Goal: Complete application form: Complete application form

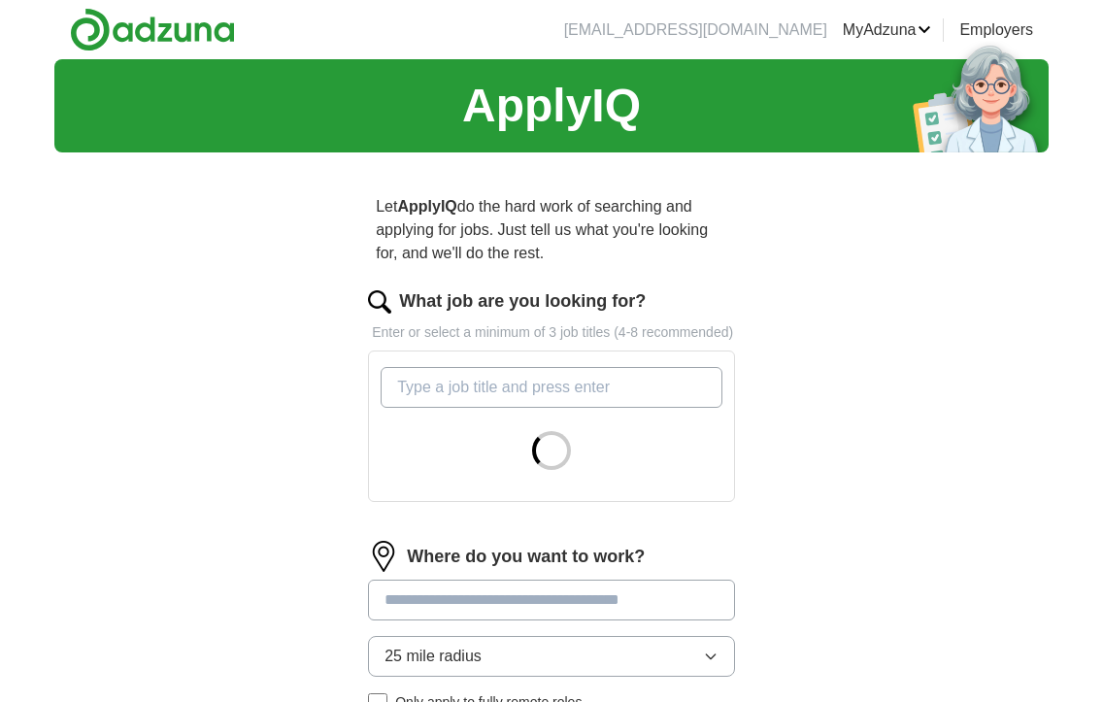
click at [544, 408] on input "What job are you looking for?" at bounding box center [552, 387] width 342 height 41
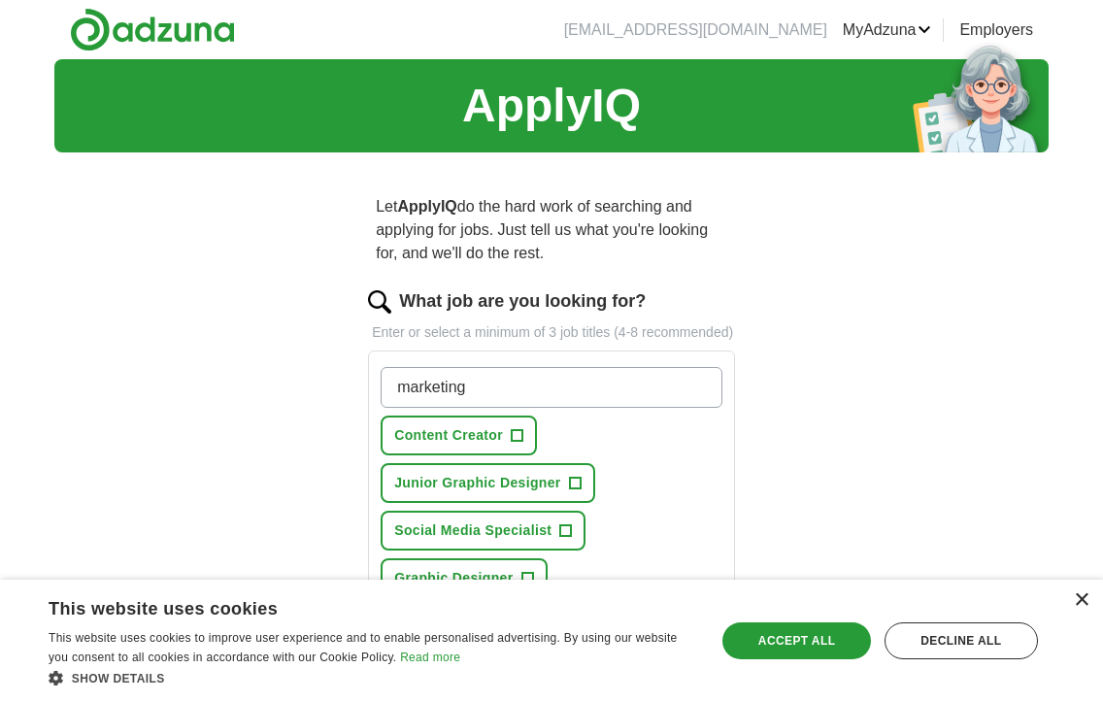
type input "marketing"
click at [1081, 602] on div "×" at bounding box center [1081, 600] width 15 height 15
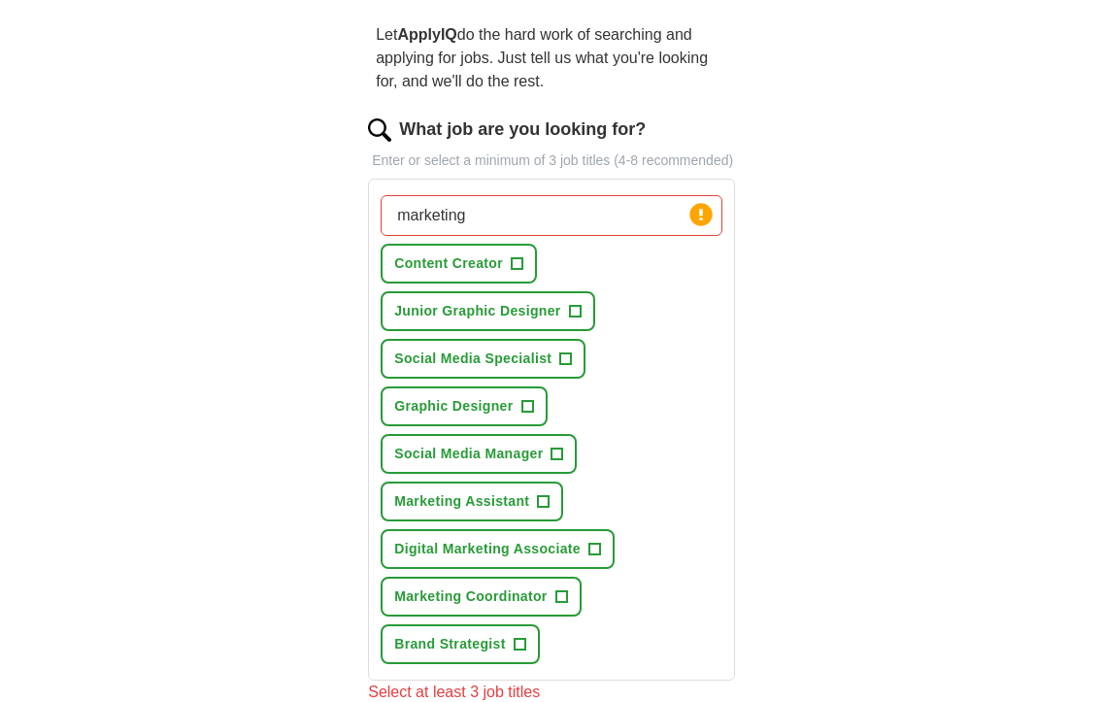
scroll to position [179, 0]
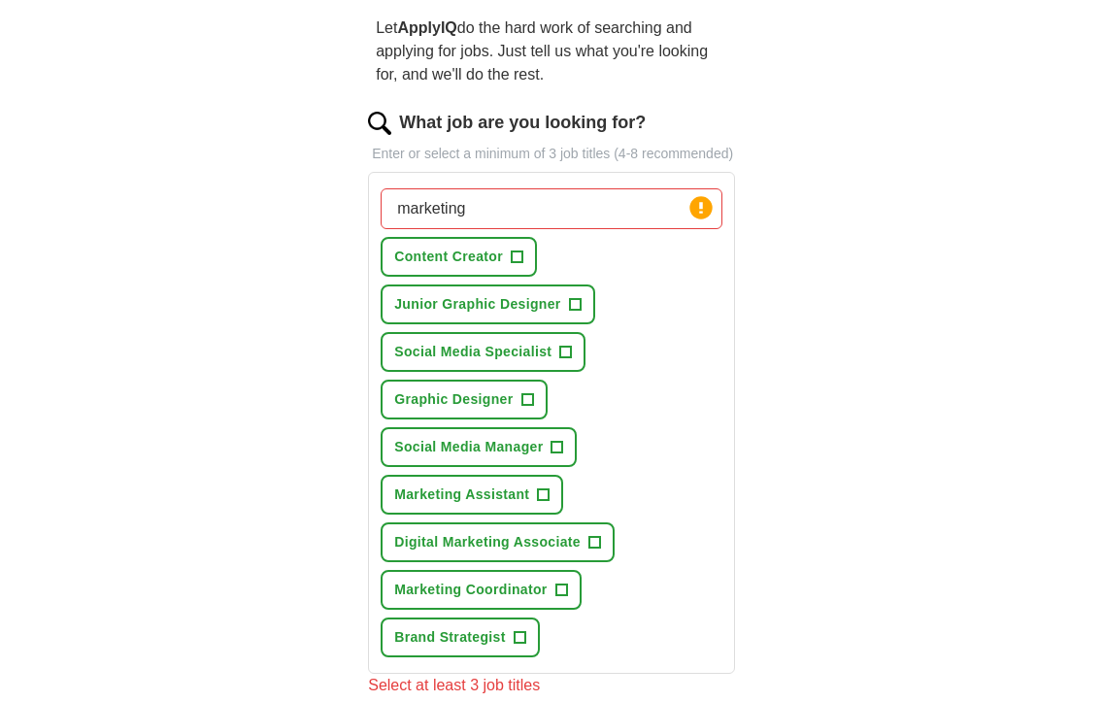
click at [497, 600] on span "Marketing Coordinator" at bounding box center [470, 590] width 152 height 20
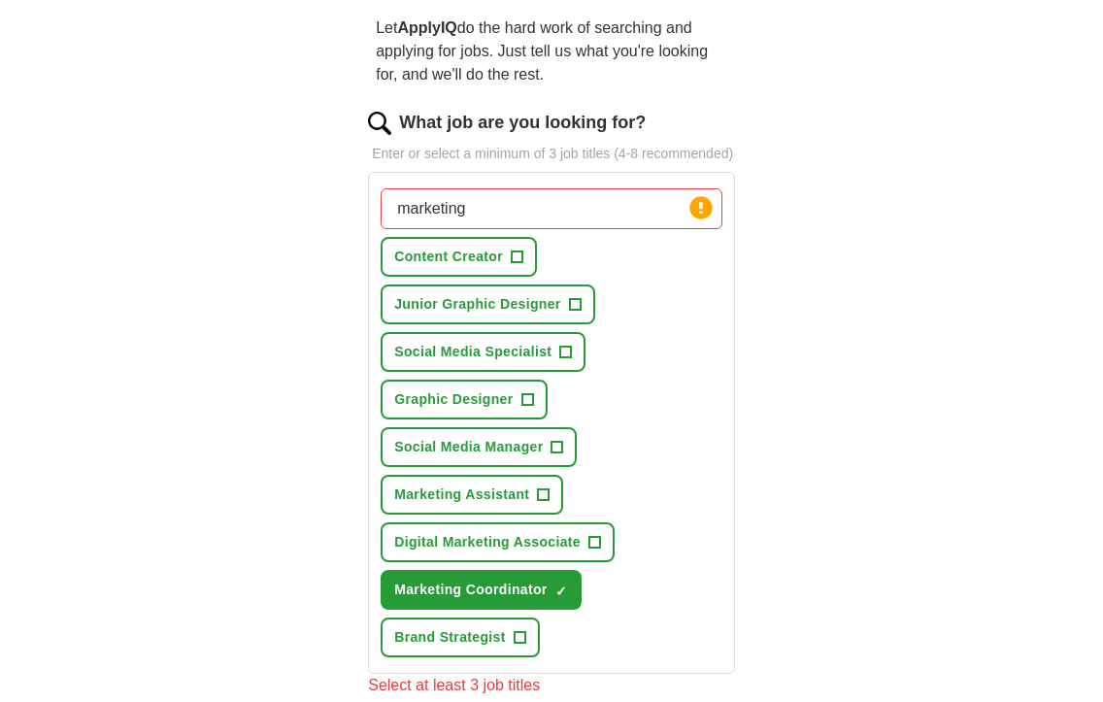
click at [489, 420] on button "Graphic Designer +" at bounding box center [464, 400] width 166 height 40
click at [502, 362] on span "Social Media Specialist" at bounding box center [472, 352] width 157 height 20
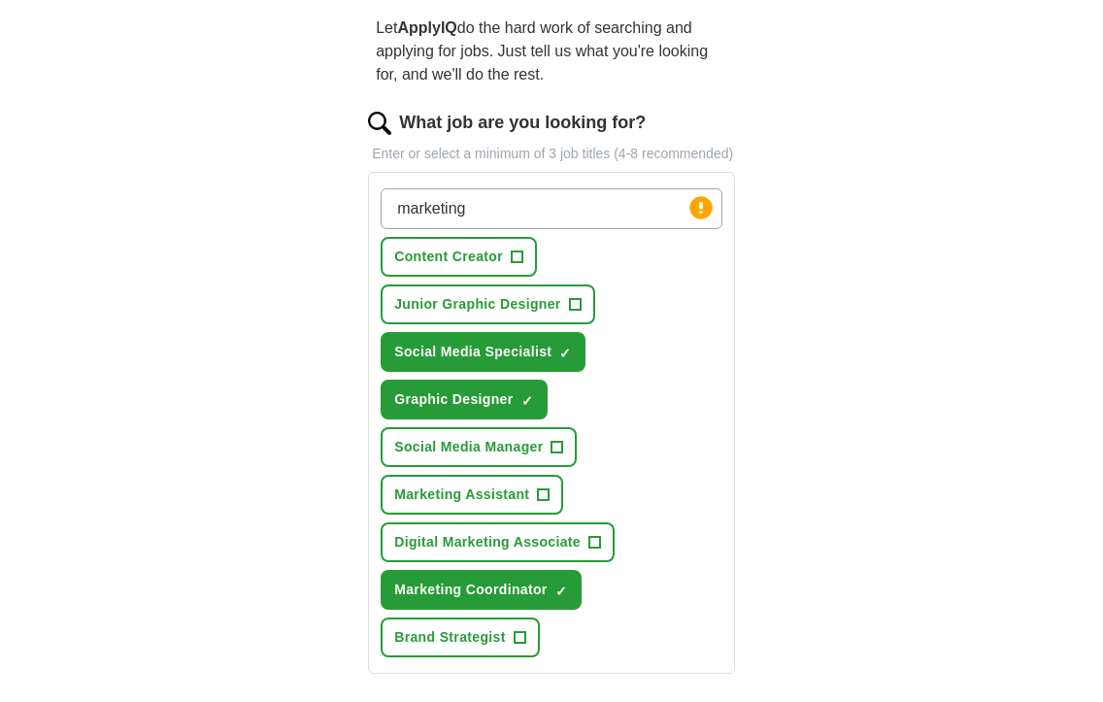
click at [505, 315] on span "Junior Graphic Designer" at bounding box center [477, 304] width 166 height 20
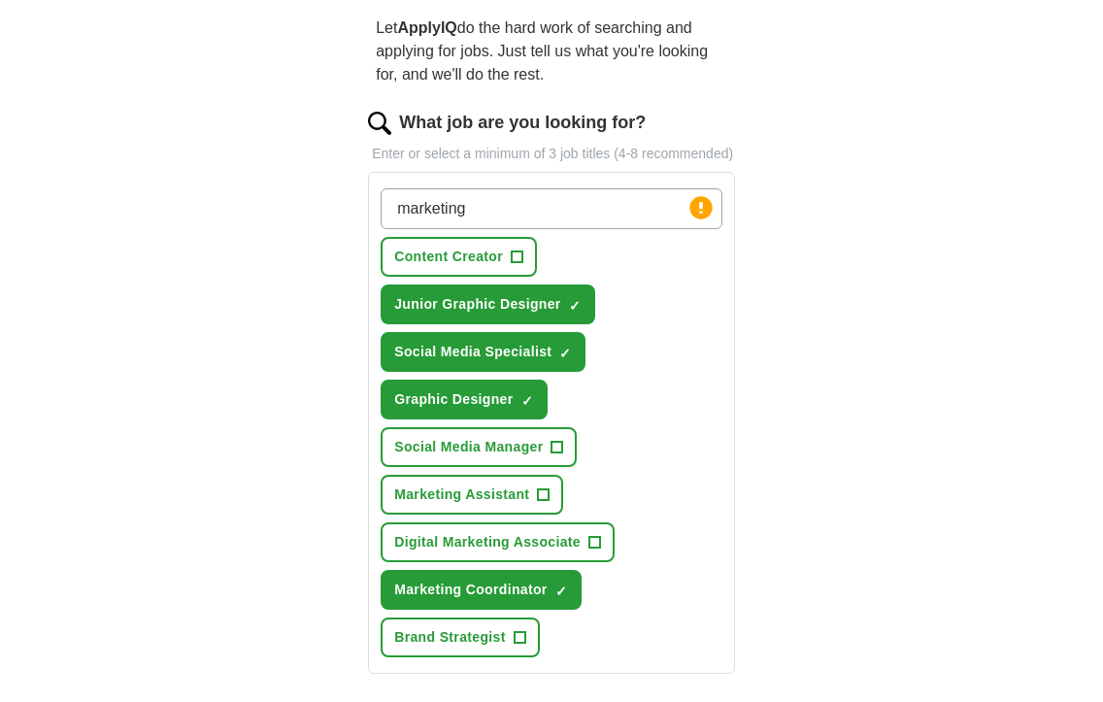
click at [486, 457] on span "Social Media Manager" at bounding box center [468, 447] width 149 height 20
click at [478, 498] on button "Marketing Assistant +" at bounding box center [472, 495] width 183 height 40
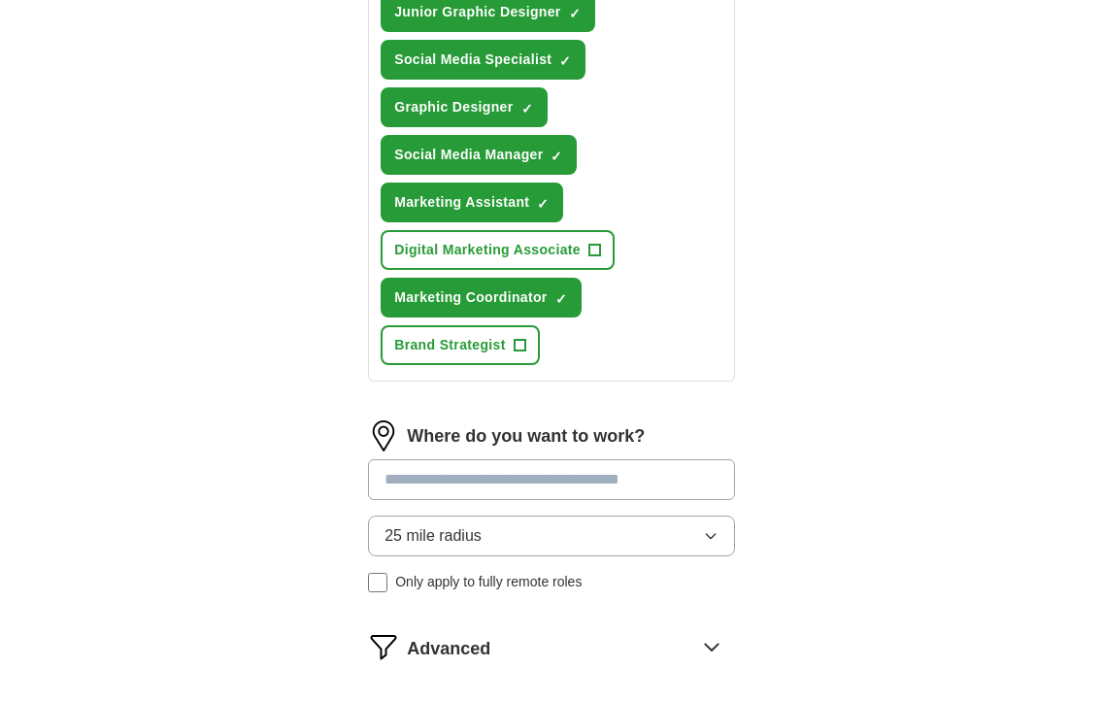
scroll to position [495, 0]
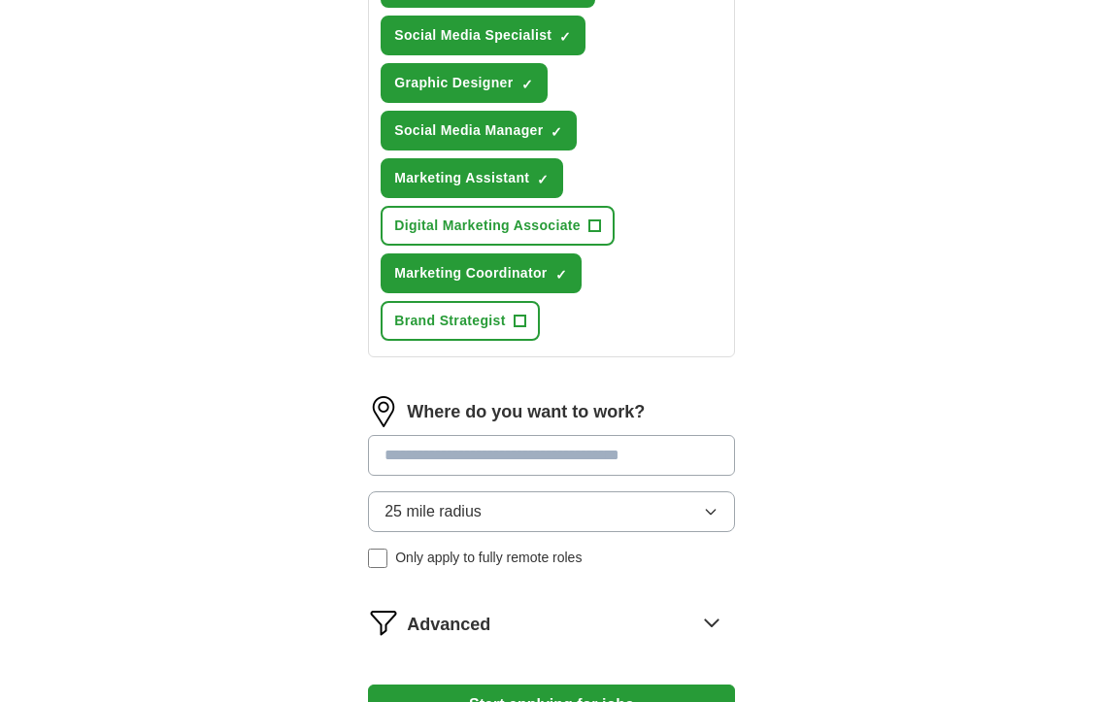
click at [476, 465] on input at bounding box center [551, 455] width 367 height 41
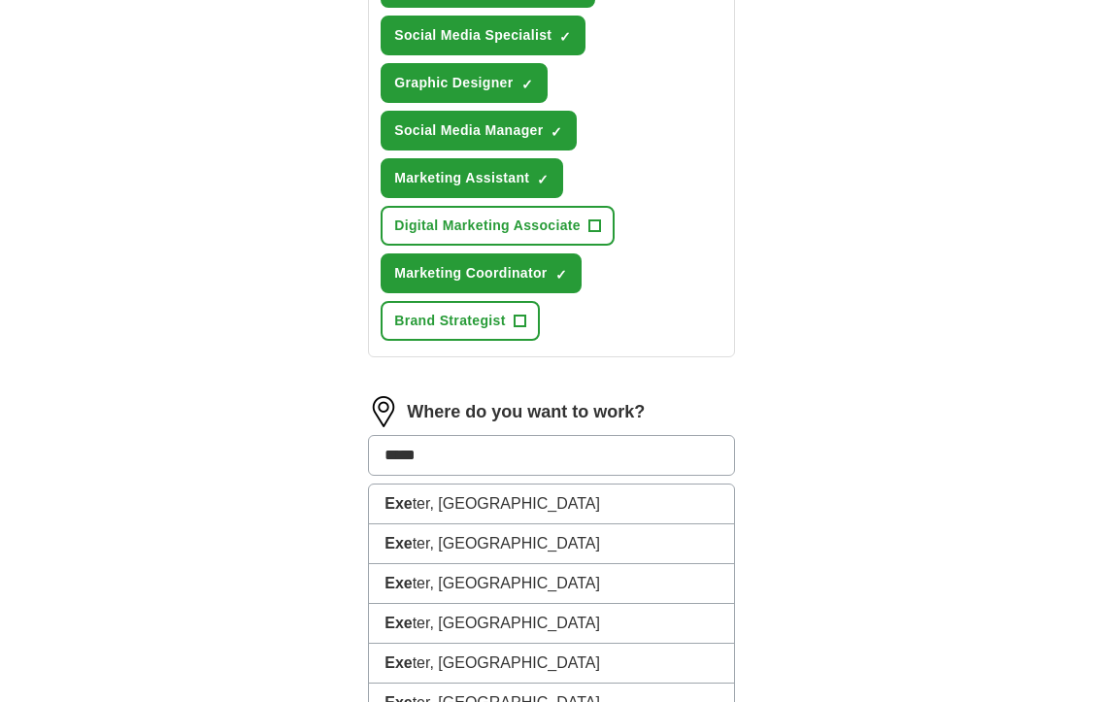
type input "******"
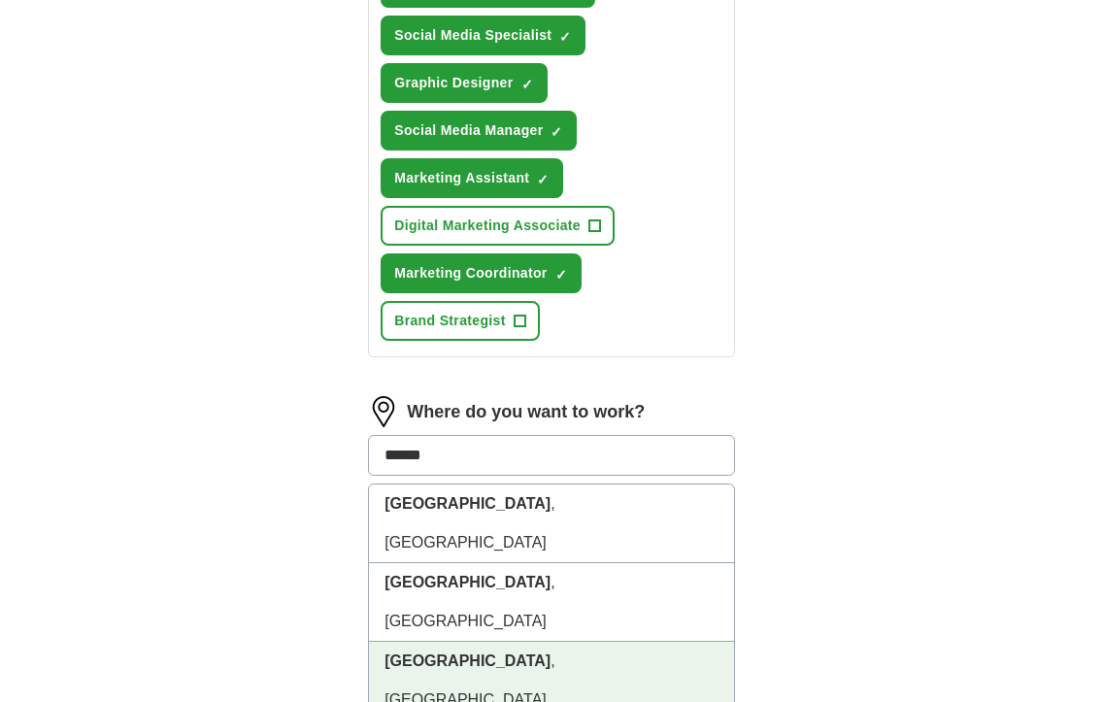
click at [469, 642] on li "[GEOGRAPHIC_DATA] , [GEOGRAPHIC_DATA]" at bounding box center [551, 681] width 365 height 79
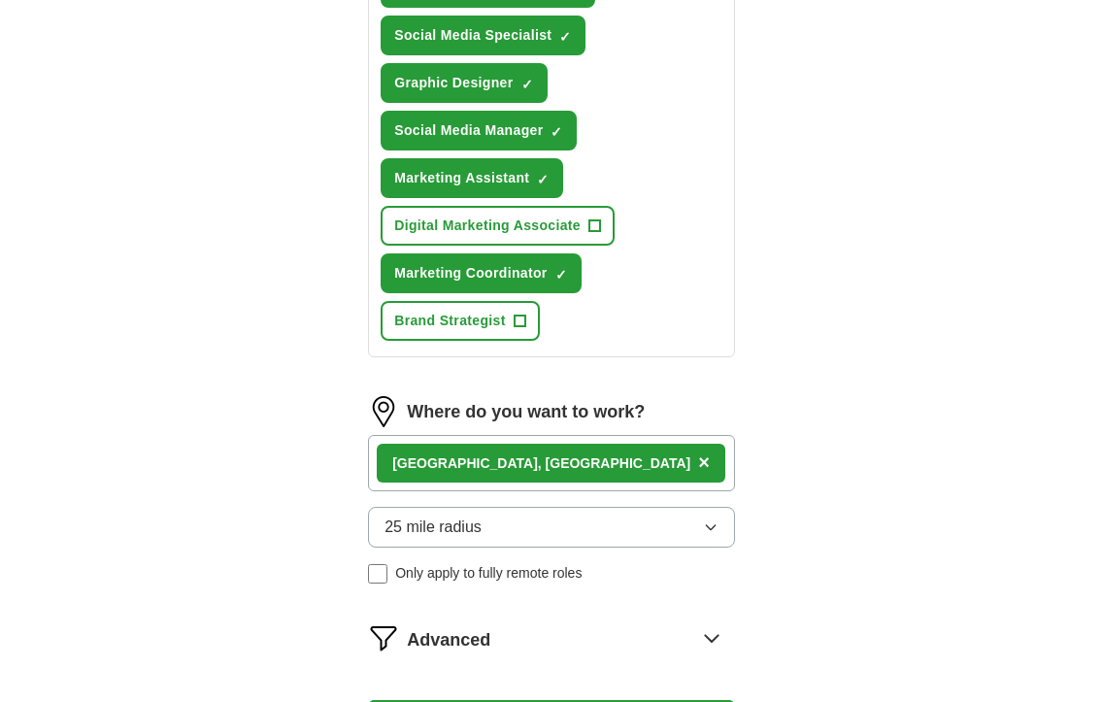
click at [456, 539] on span "25 mile radius" at bounding box center [433, 527] width 97 height 23
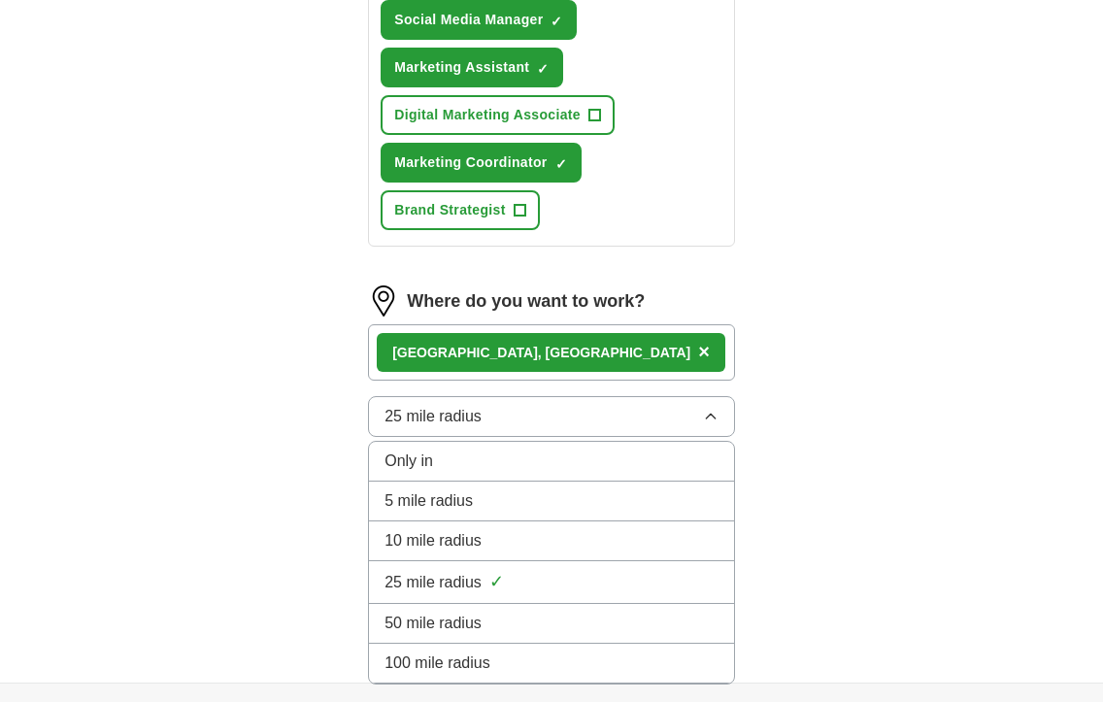
scroll to position [772, 0]
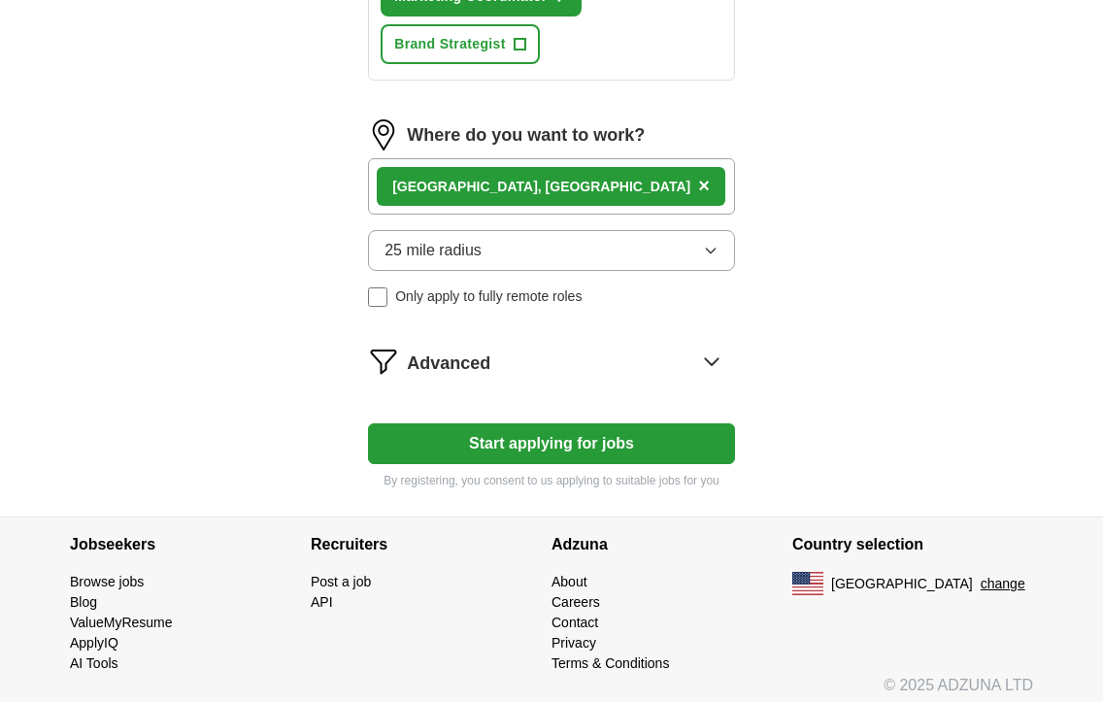
click at [486, 377] on span "Advanced" at bounding box center [449, 364] width 84 height 26
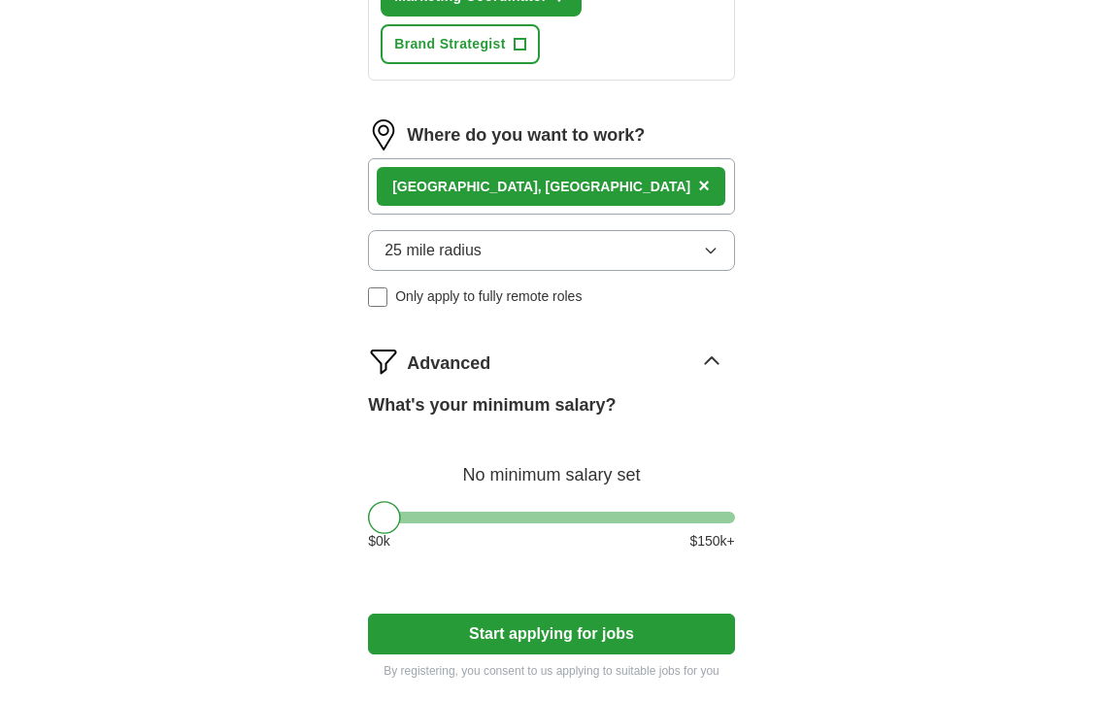
click at [488, 651] on button "Start applying for jobs" at bounding box center [551, 634] width 367 height 41
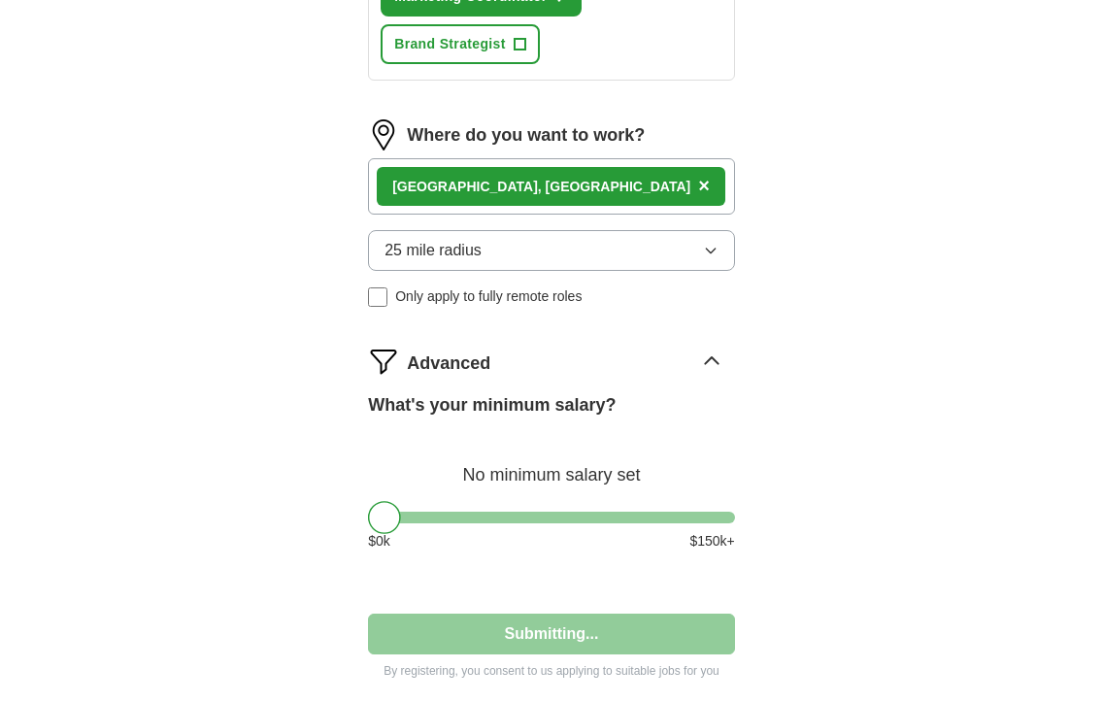
select select "**"
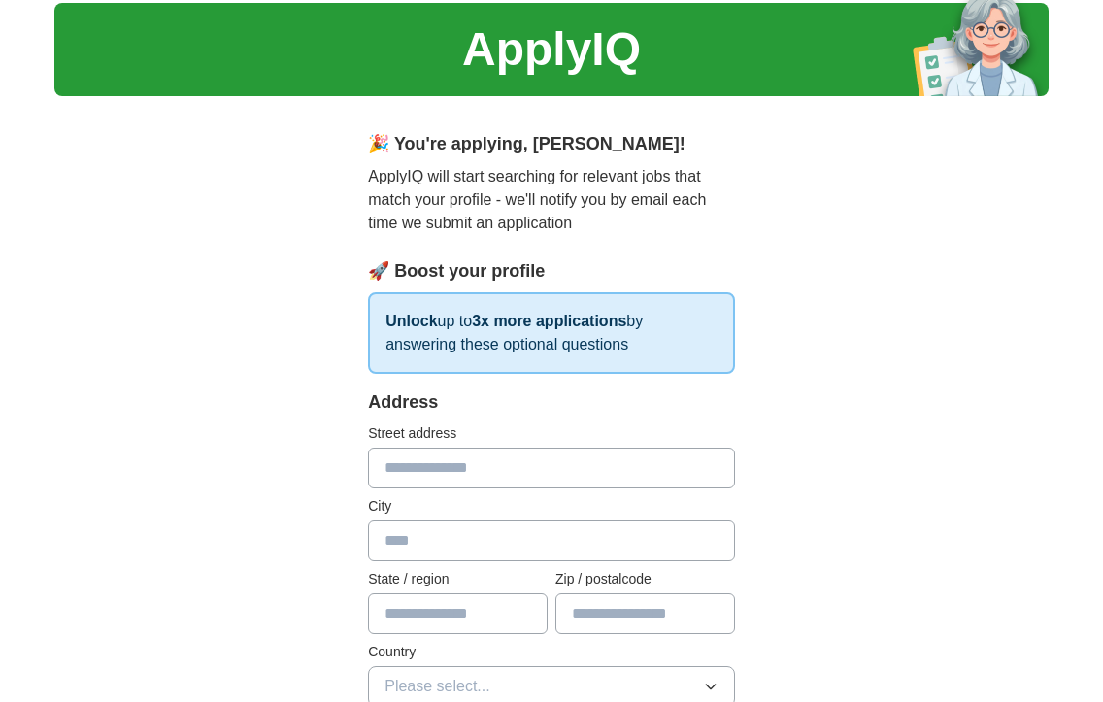
scroll to position [59, 0]
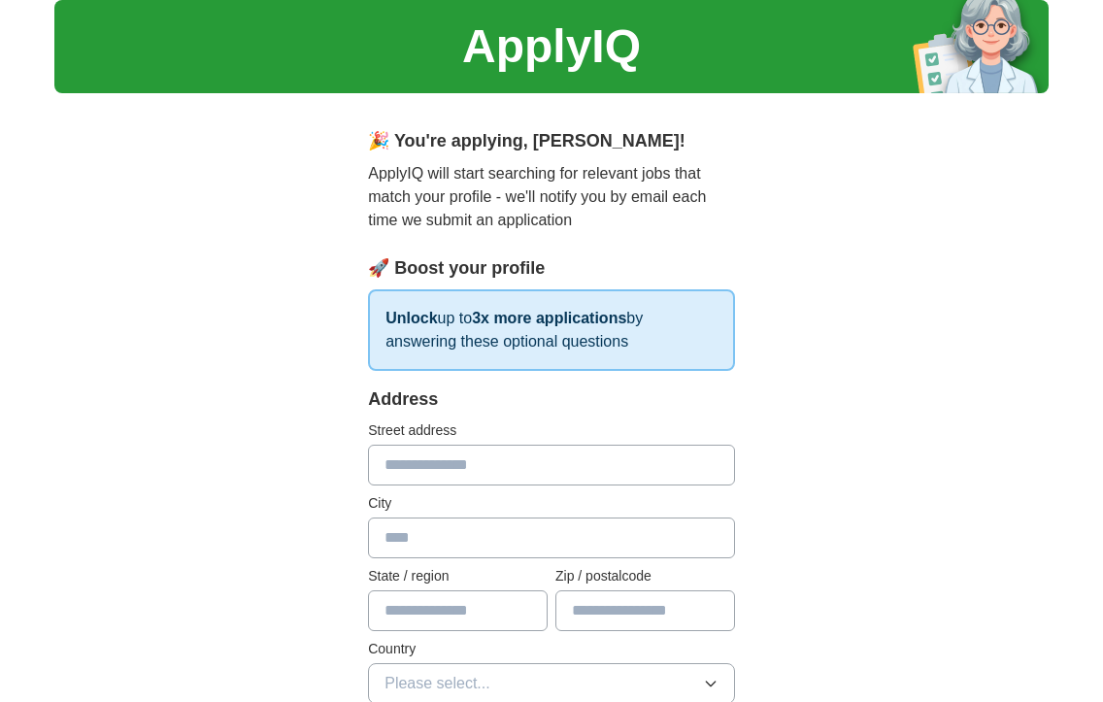
type input "**********"
type input "******"
type input "**"
type input "*****"
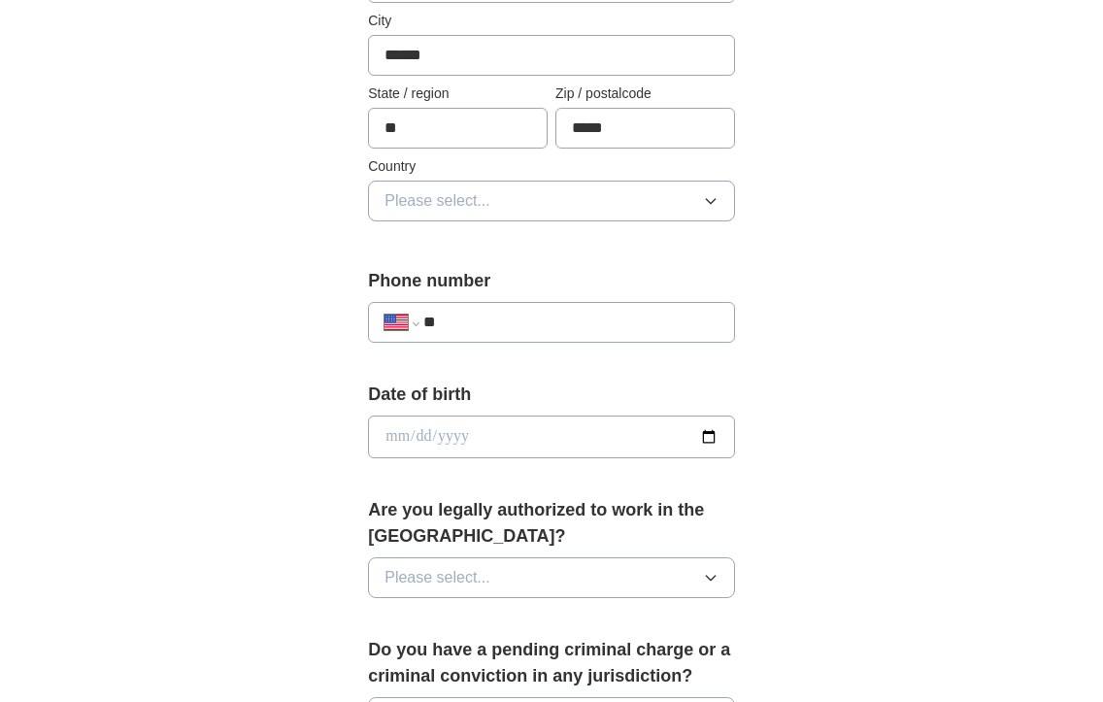
scroll to position [548, 0]
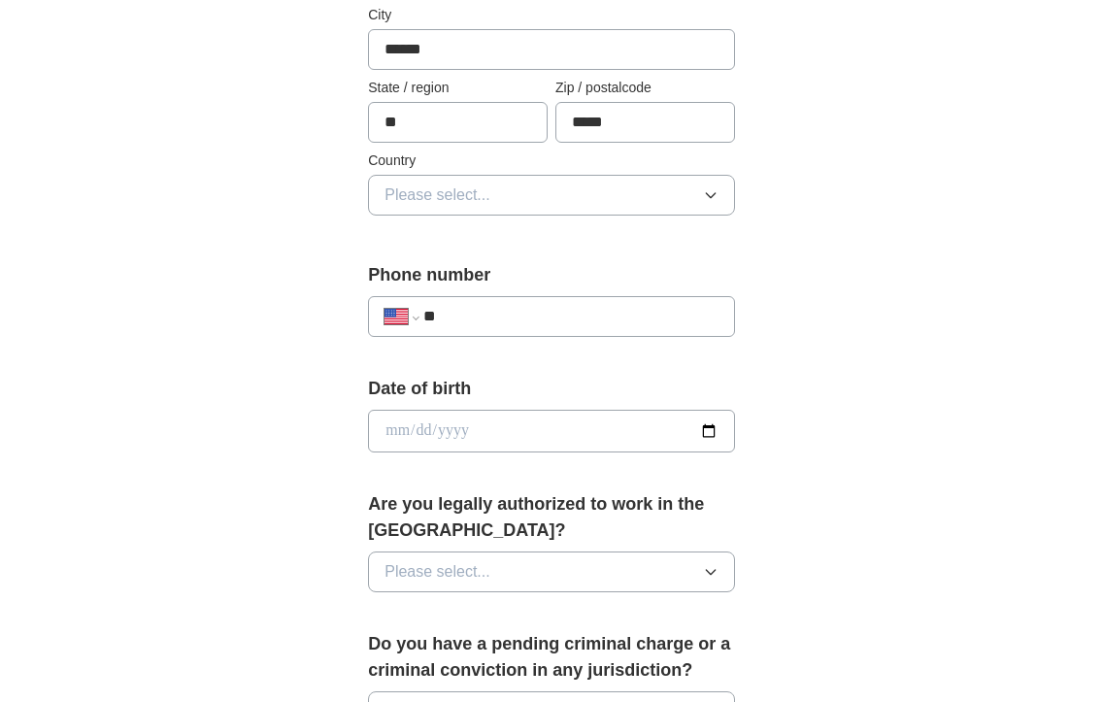
click at [451, 429] on input "date" at bounding box center [551, 431] width 367 height 43
click at [393, 429] on input "date" at bounding box center [551, 431] width 367 height 43
click at [415, 435] on input "date" at bounding box center [551, 431] width 367 height 43
click at [445, 436] on input "date" at bounding box center [551, 431] width 367 height 43
type input "**********"
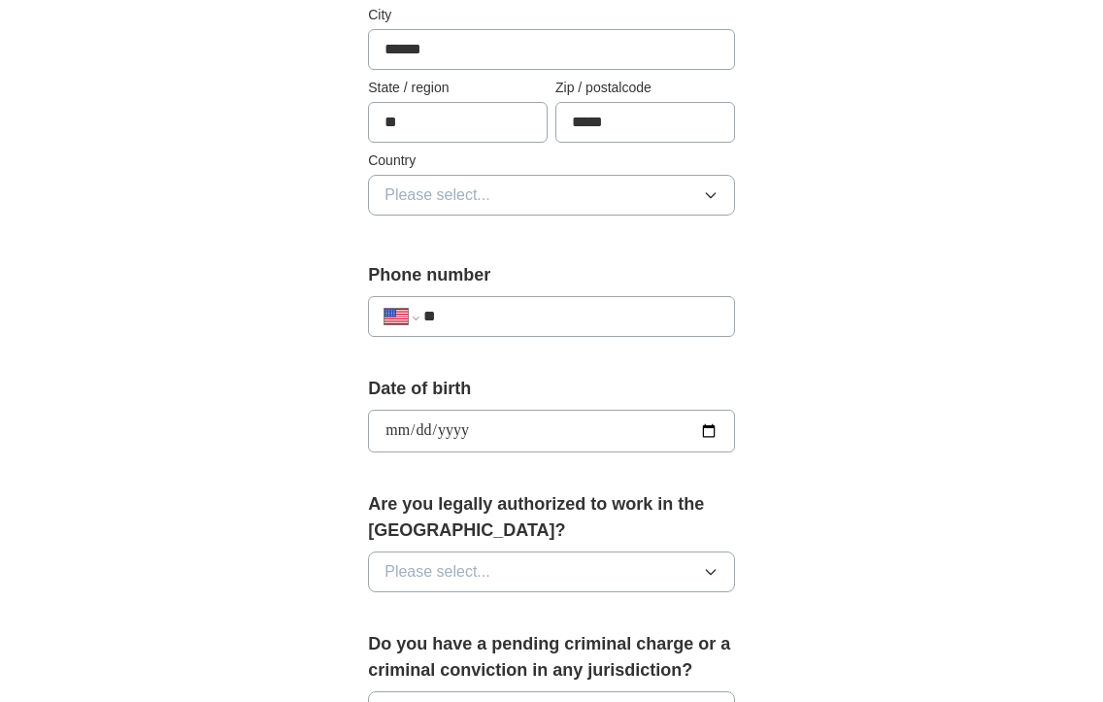
click at [781, 483] on div "**********" at bounding box center [551, 461] width 497 height 1683
click at [610, 575] on button "Please select..." at bounding box center [551, 572] width 367 height 41
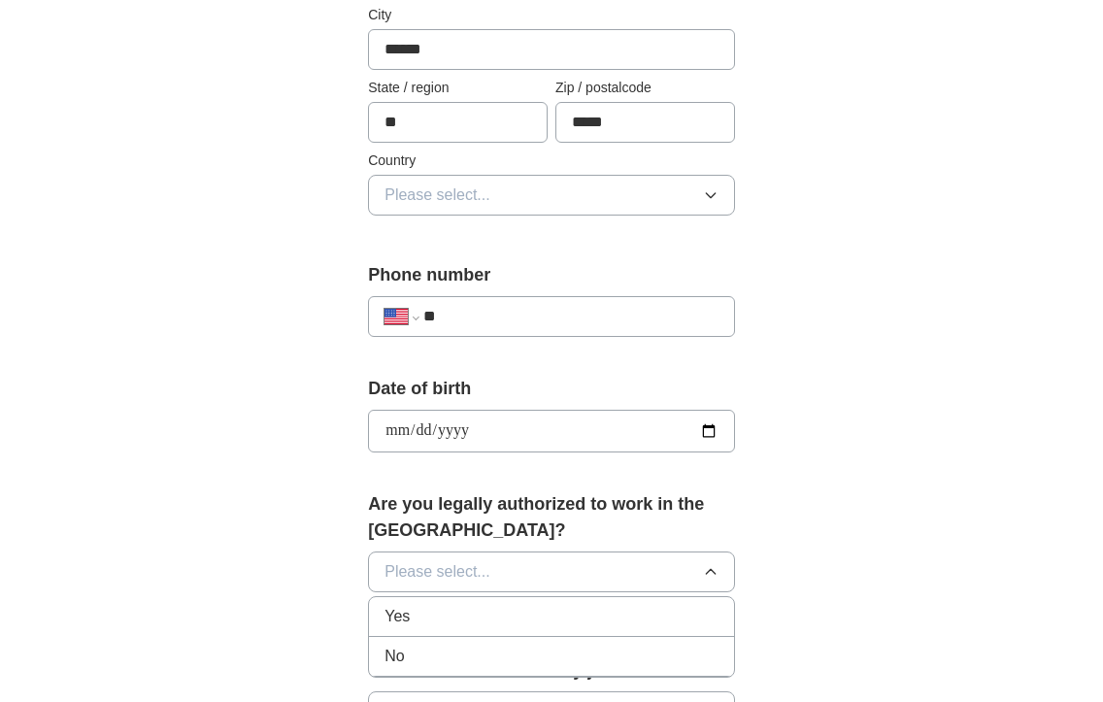
click at [580, 613] on div "Yes" at bounding box center [552, 616] width 334 height 23
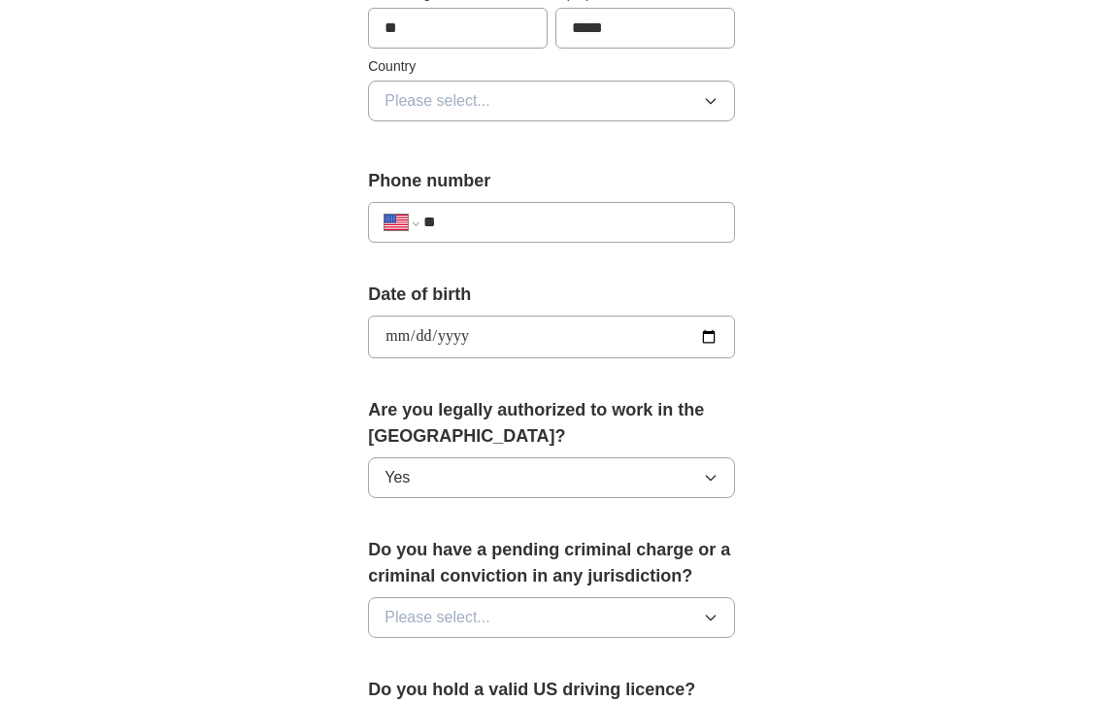
scroll to position [667, 0]
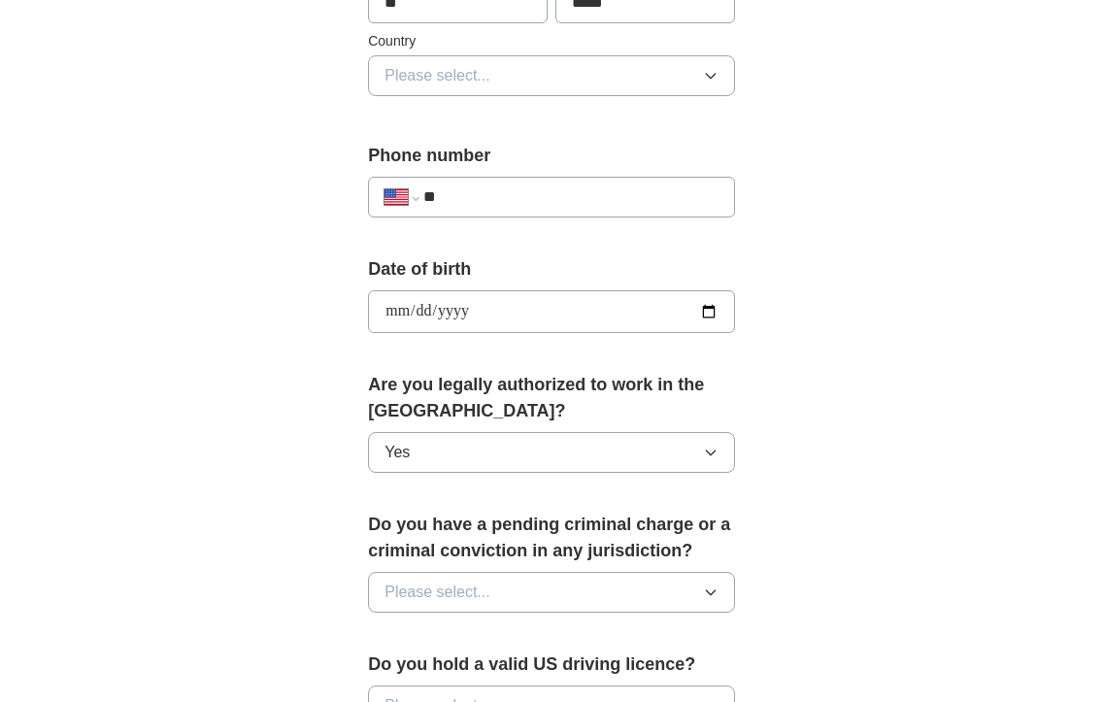
click at [577, 603] on button "Please select..." at bounding box center [551, 592] width 367 height 41
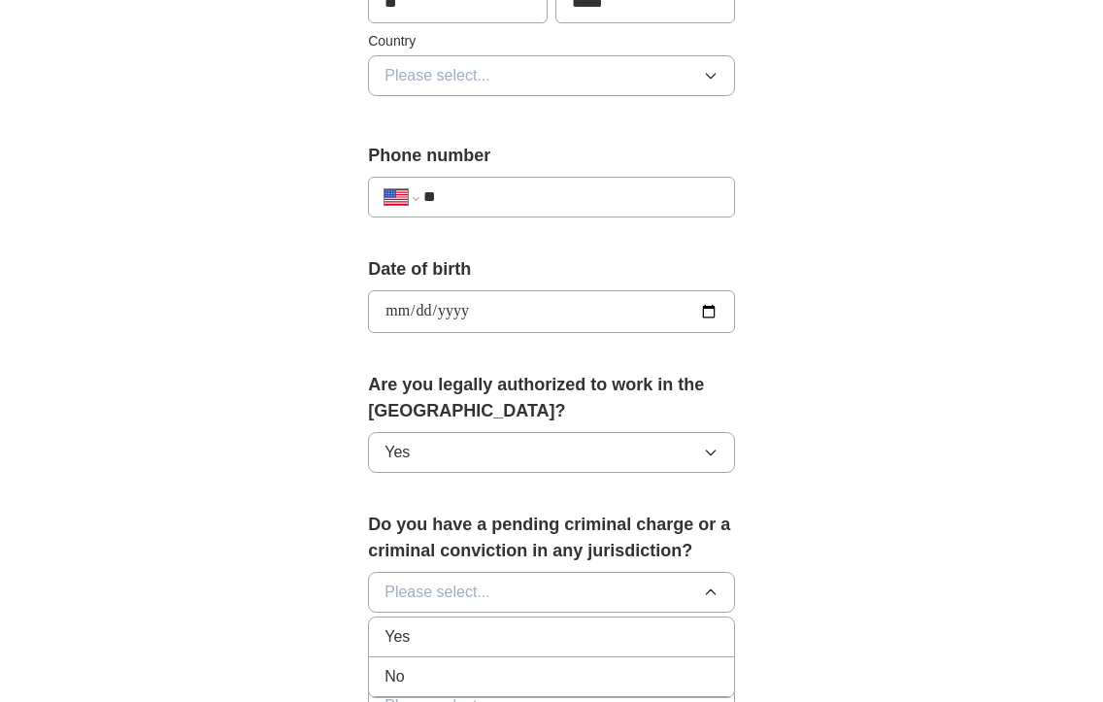
click at [530, 673] on div "No" at bounding box center [552, 676] width 334 height 23
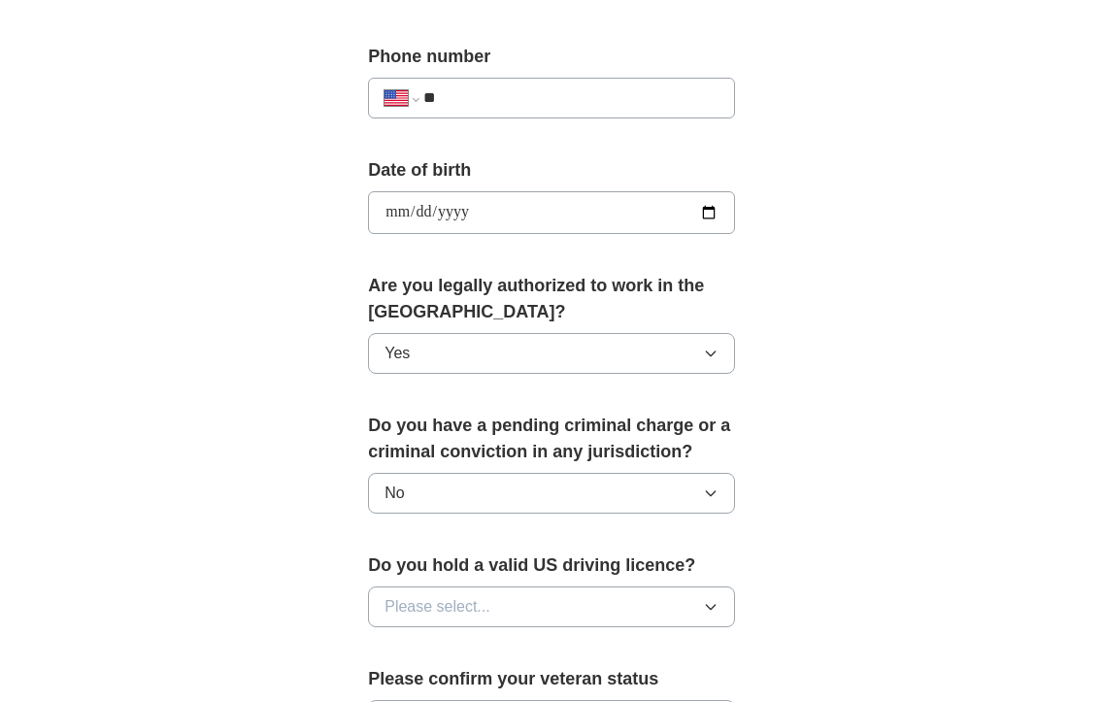
click at [550, 599] on button "Please select..." at bounding box center [551, 607] width 367 height 41
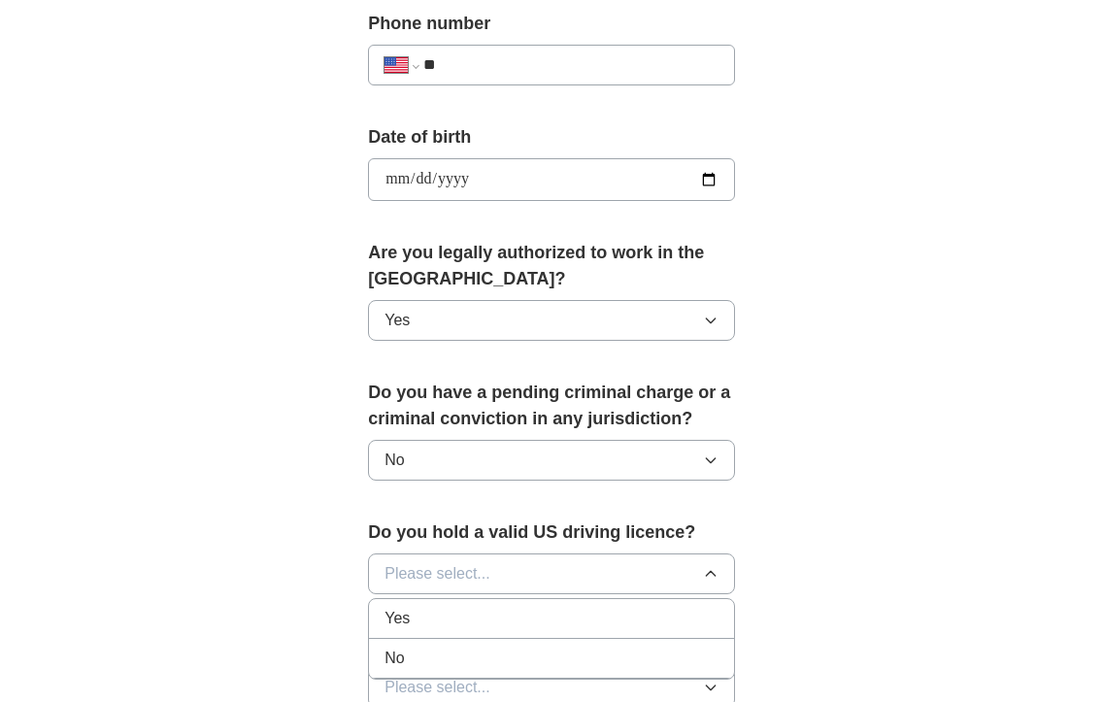
scroll to position [842, 0]
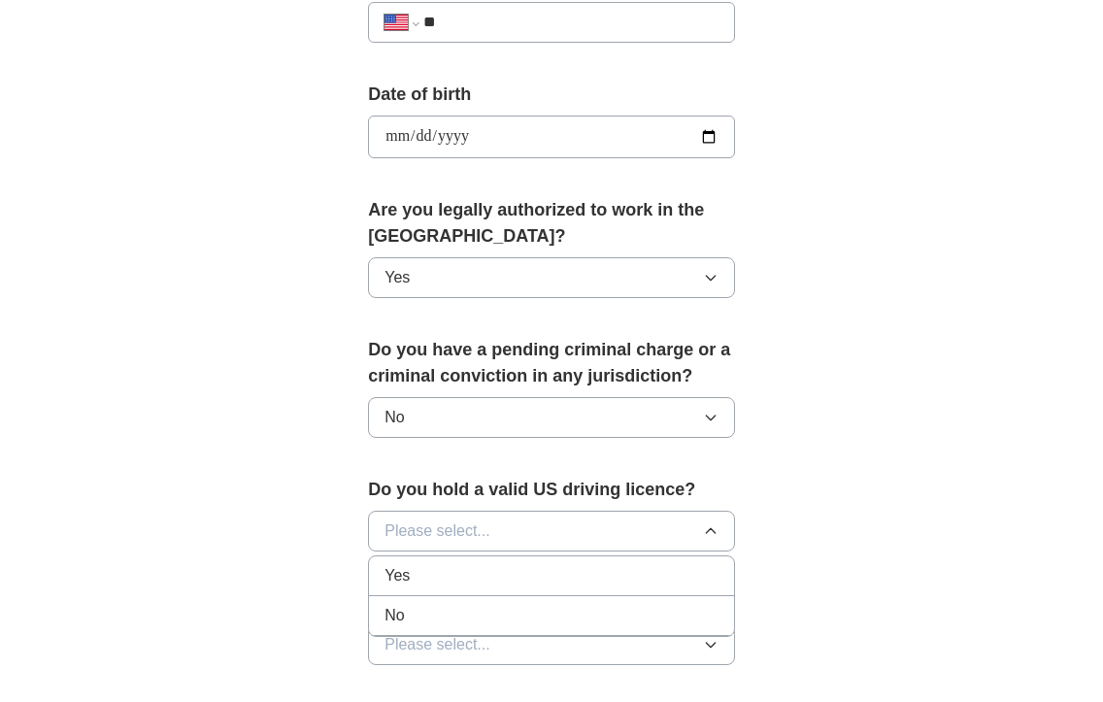
click at [522, 570] on div "Yes" at bounding box center [552, 575] width 334 height 23
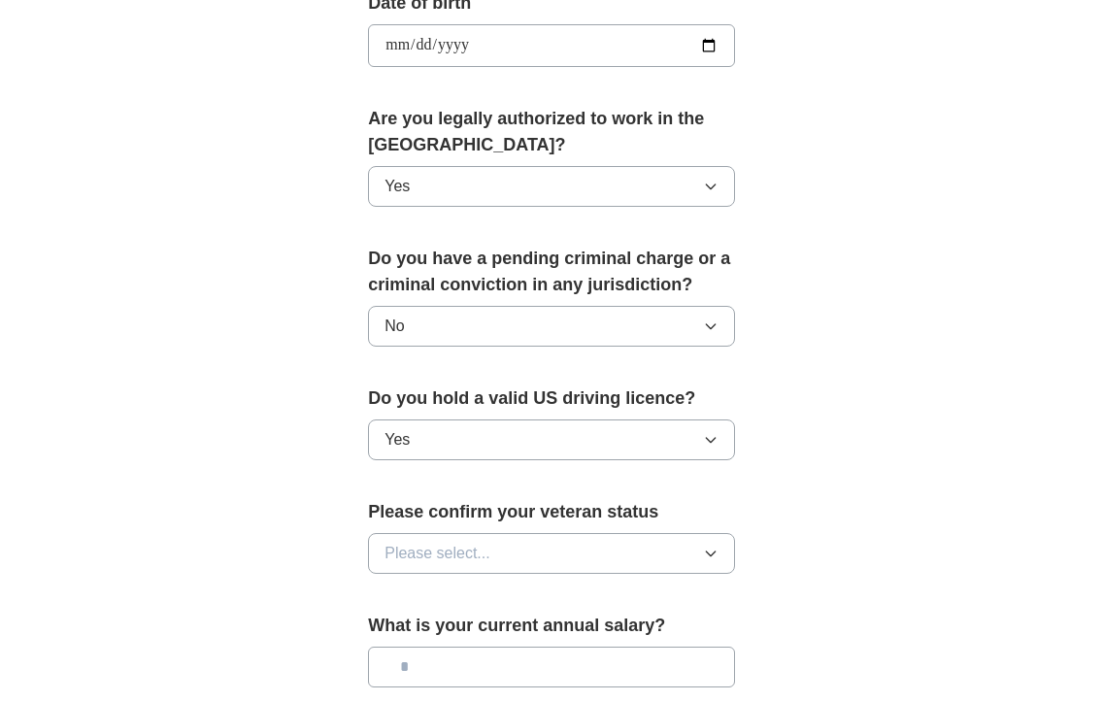
scroll to position [934, 0]
click at [522, 570] on button "Please select..." at bounding box center [551, 552] width 367 height 41
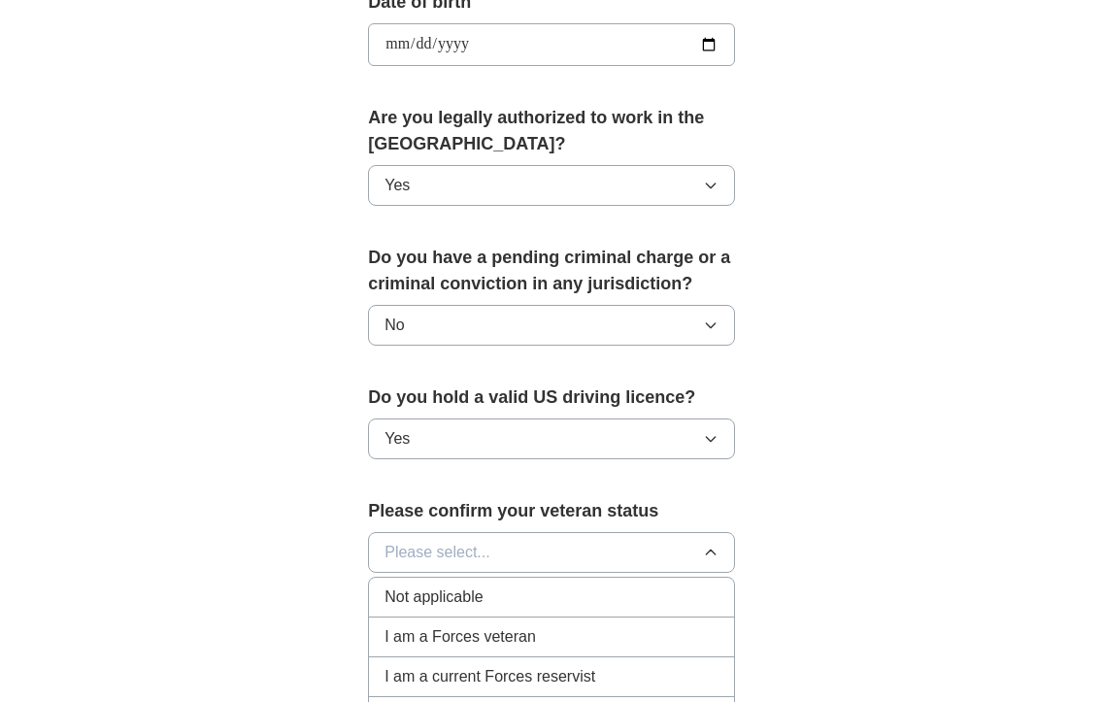
click at [502, 605] on div "Not applicable" at bounding box center [552, 597] width 334 height 23
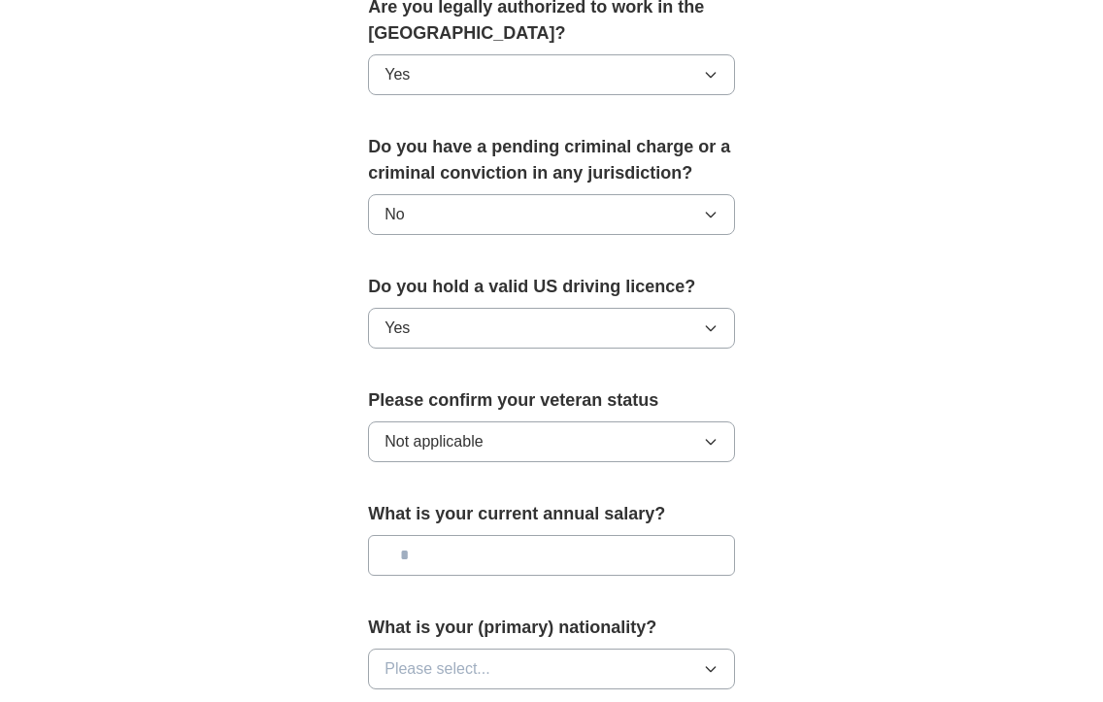
scroll to position [1073, 0]
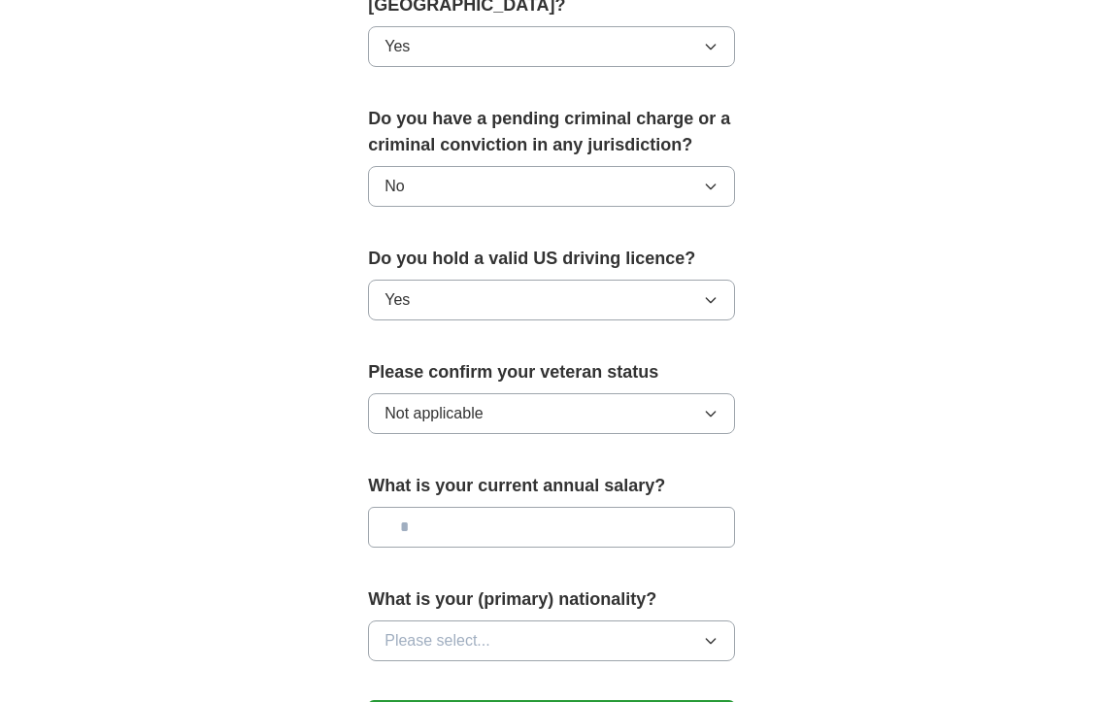
click at [502, 605] on label "What is your (primary) nationality?" at bounding box center [551, 600] width 367 height 26
click at [502, 536] on input "text" at bounding box center [551, 527] width 367 height 41
type input "**"
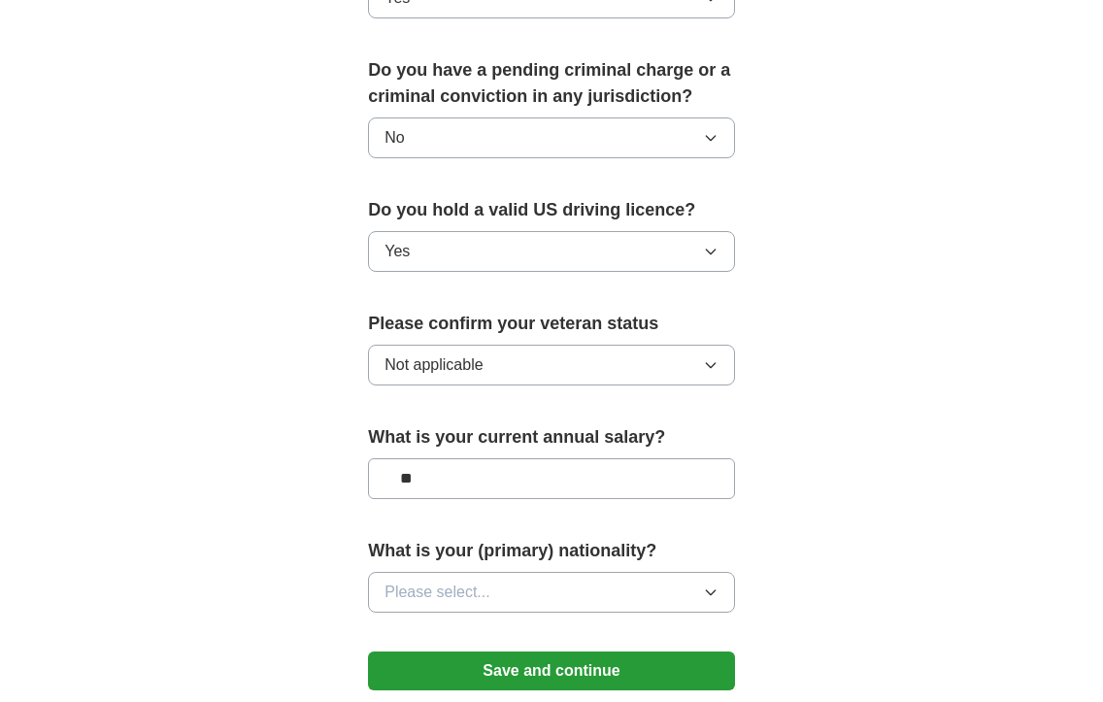
scroll to position [1141, 0]
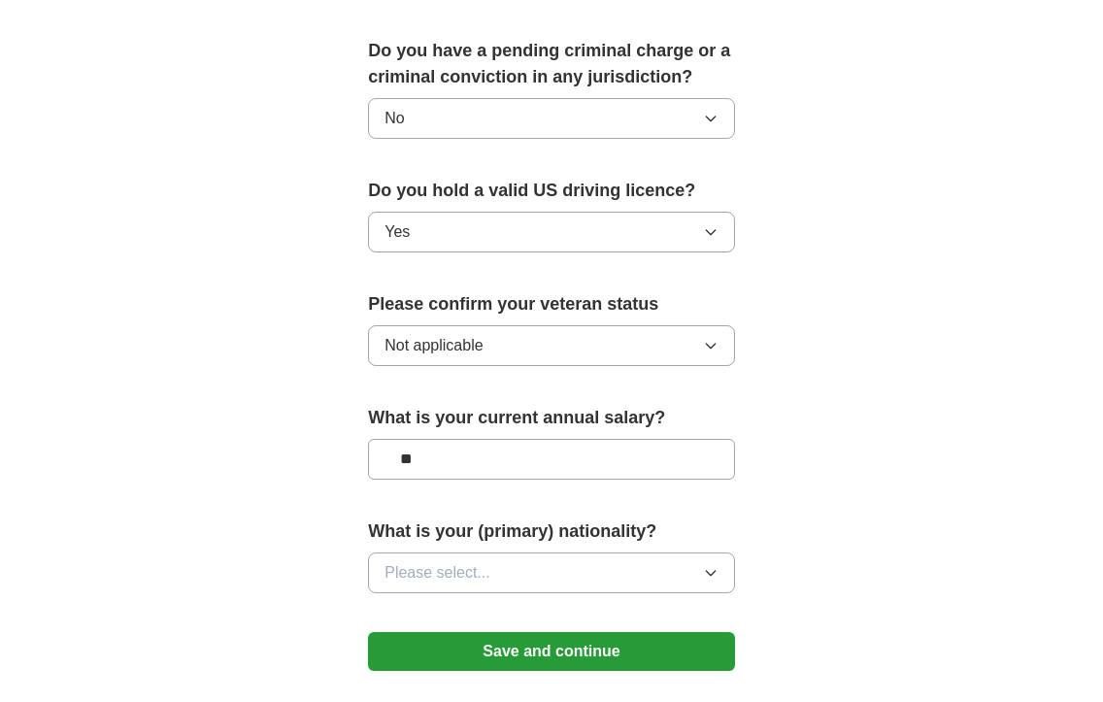
click at [485, 572] on span "Please select..." at bounding box center [438, 572] width 106 height 23
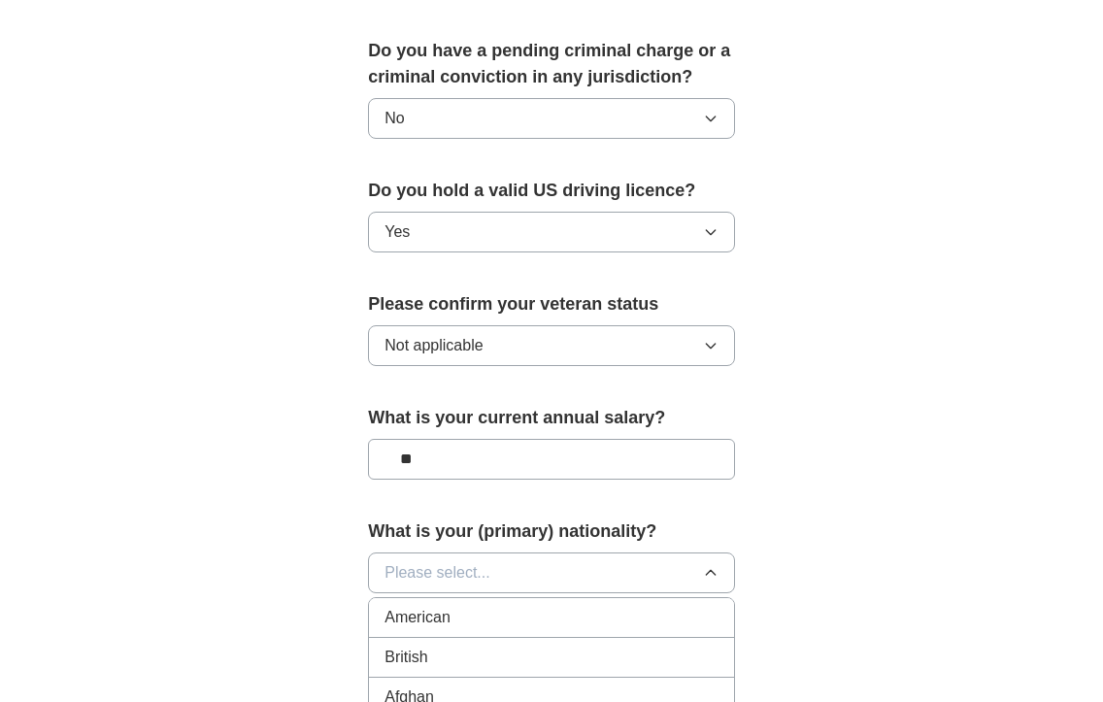
click at [466, 629] on div "American" at bounding box center [552, 617] width 334 height 23
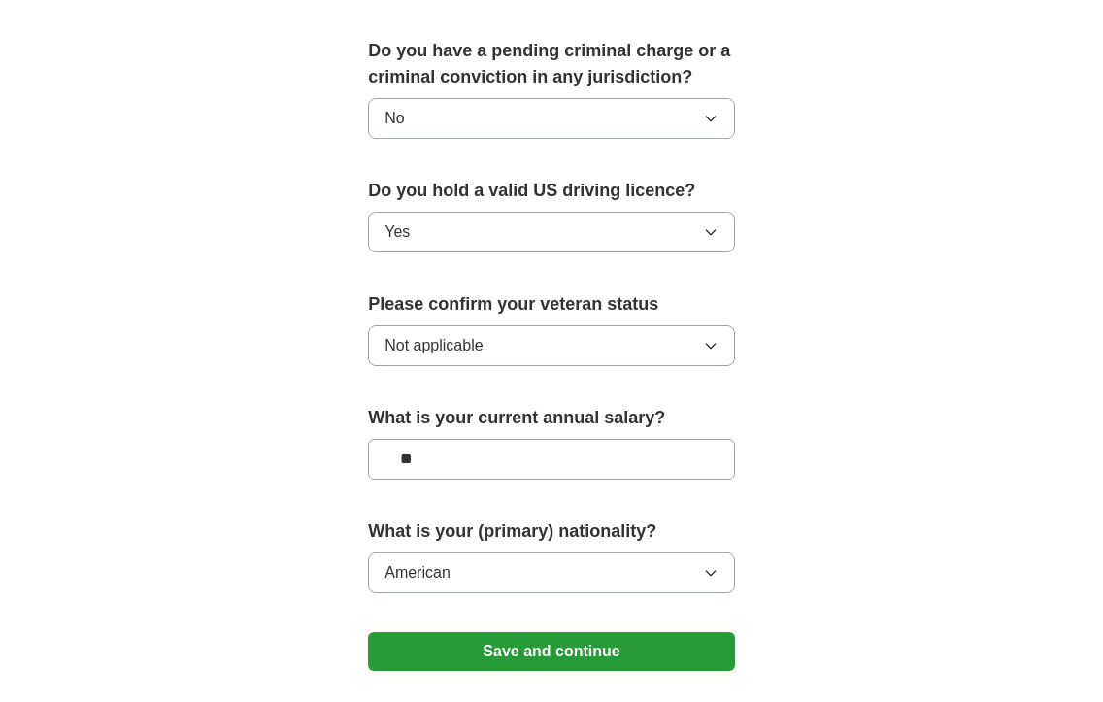
click at [463, 655] on button "Save and continue" at bounding box center [551, 651] width 367 height 39
